Goal: Find specific page/section: Find specific page/section

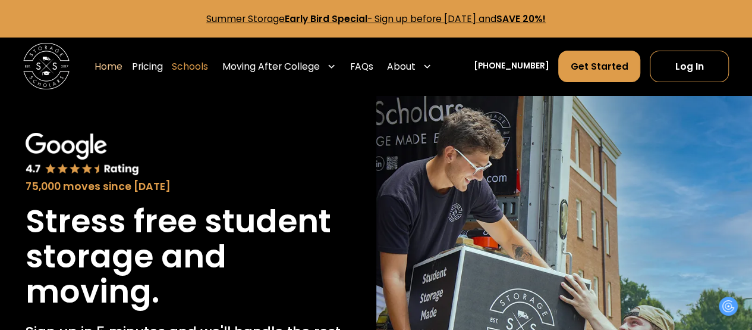
click at [201, 64] on link "Schools" at bounding box center [190, 66] width 36 height 33
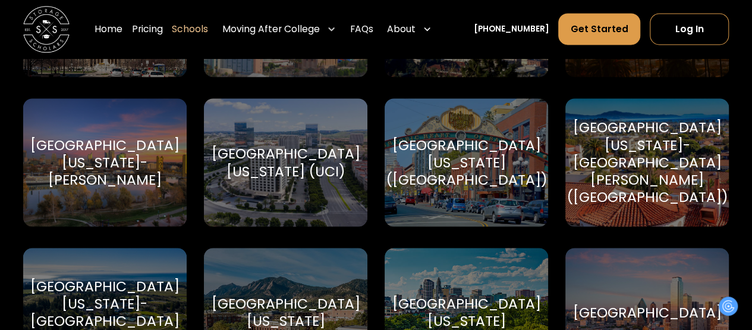
scroll to position [5234, 0]
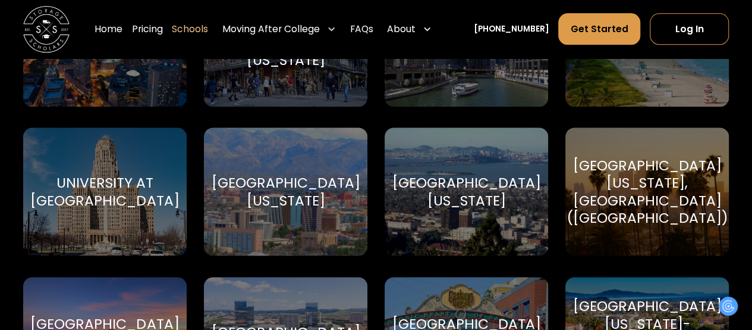
click at [139, 180] on div "University at Buffalo" at bounding box center [104, 191] width 149 height 35
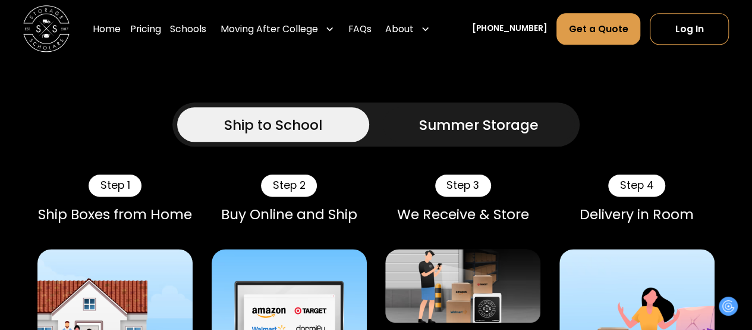
scroll to position [654, 0]
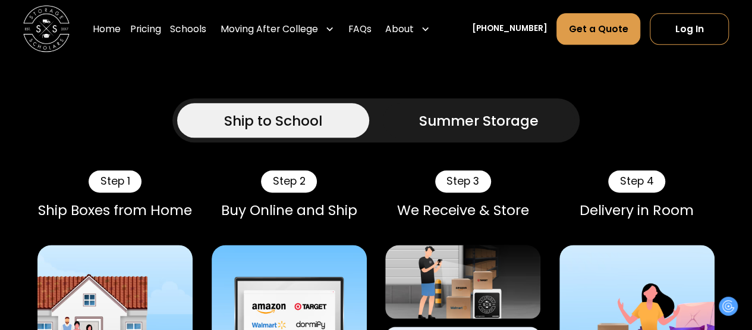
click at [457, 117] on div "Summer Storage" at bounding box center [479, 120] width 120 height 21
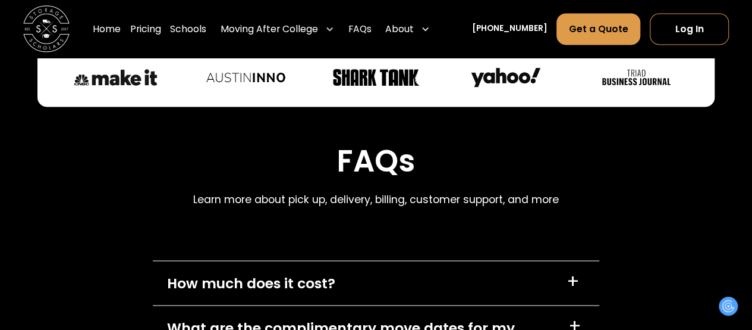
scroll to position [5412, 0]
